Goal: Task Accomplishment & Management: Use online tool/utility

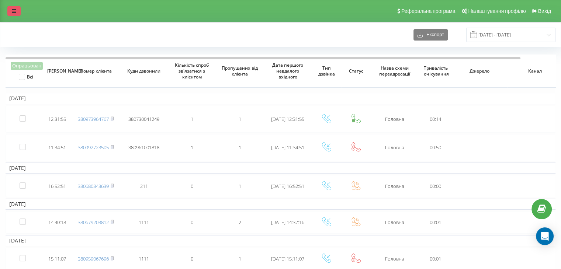
click at [15, 9] on icon at bounding box center [14, 10] width 4 height 5
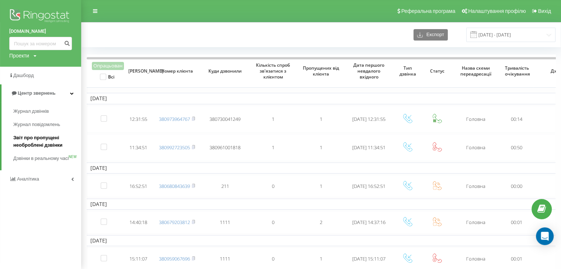
click at [42, 137] on span "Звіт про пропущені необроблені дзвінки" at bounding box center [45, 141] width 64 height 15
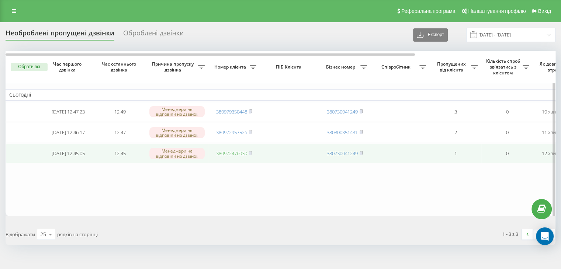
click at [242, 157] on link "380972476030" at bounding box center [231, 153] width 31 height 7
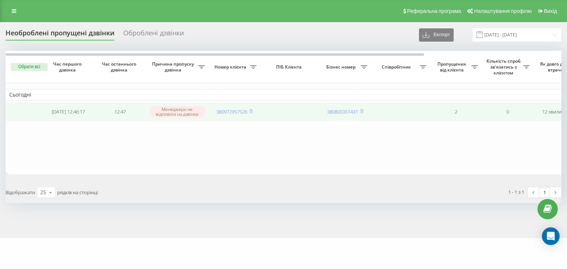
click at [239, 106] on td "380972957526" at bounding box center [235, 112] width 52 height 20
click at [237, 111] on link "380972957526" at bounding box center [231, 112] width 31 height 7
click at [225, 109] on link "380952249268" at bounding box center [231, 112] width 31 height 7
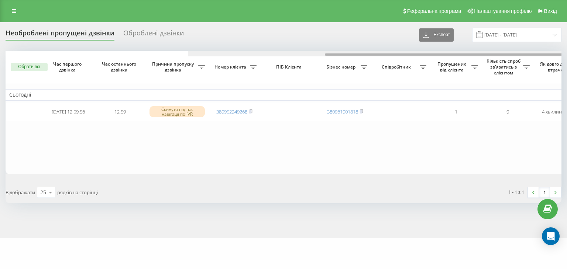
scroll to position [0, 182]
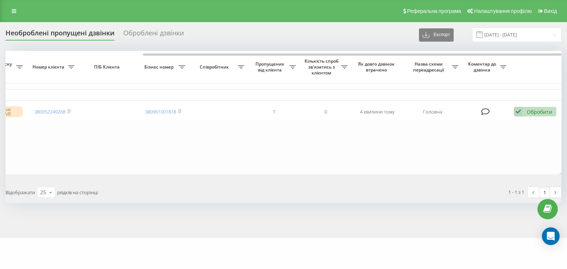
drag, startPoint x: 260, startPoint y: 52, endPoint x: 442, endPoint y: 67, distance: 182.2
click at [406, 62] on div "Обрати всі Час першого дзвінка Час останнього дзвінка Причина пропуску дзвінка …" at bounding box center [284, 113] width 556 height 124
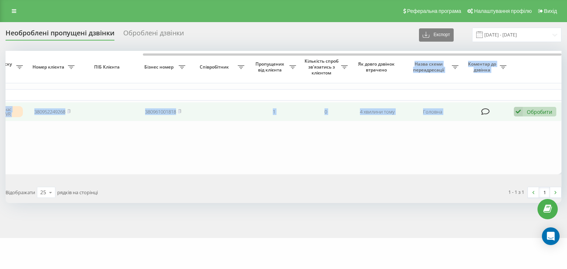
click at [538, 111] on div "Обробити" at bounding box center [539, 112] width 25 height 7
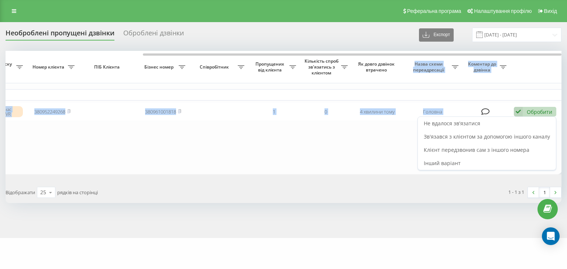
click at [475, 123] on span "Не вдалося зв'язатися" at bounding box center [452, 123] width 56 height 7
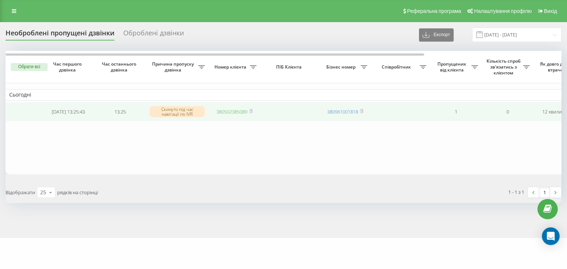
click at [233, 111] on link "380502385089" at bounding box center [231, 112] width 31 height 7
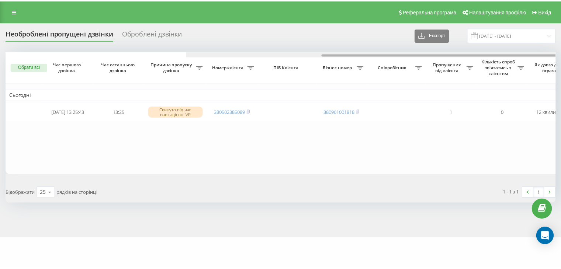
scroll to position [0, 182]
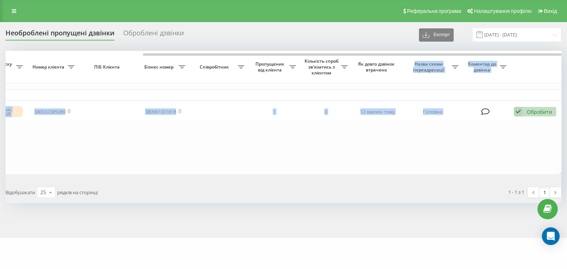
drag, startPoint x: 198, startPoint y: 52, endPoint x: 485, endPoint y: 86, distance: 289.2
click at [427, 82] on div "Обрати всі Час першого дзвінка Час останнього дзвінка Причина пропуску дзвінка …" at bounding box center [284, 113] width 556 height 124
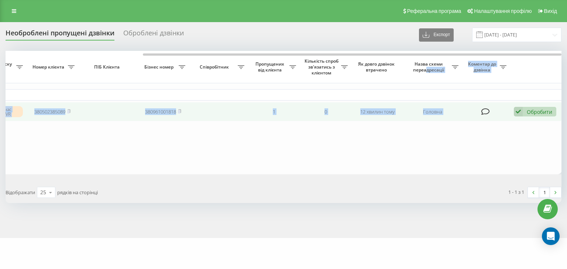
click at [526, 107] on div "Обробити Не вдалося зв'язатися Зв'язався з клієнтом за допомогою іншого каналу …" at bounding box center [535, 112] width 42 height 10
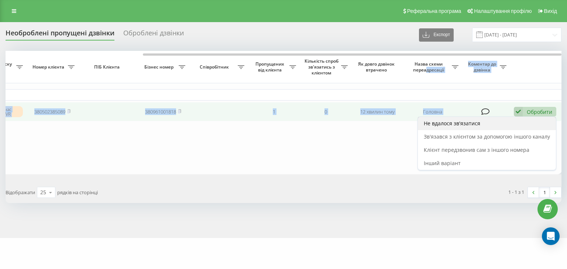
click at [458, 124] on span "Не вдалося зв'язатися" at bounding box center [452, 123] width 56 height 7
